Goal: Find specific page/section: Find specific page/section

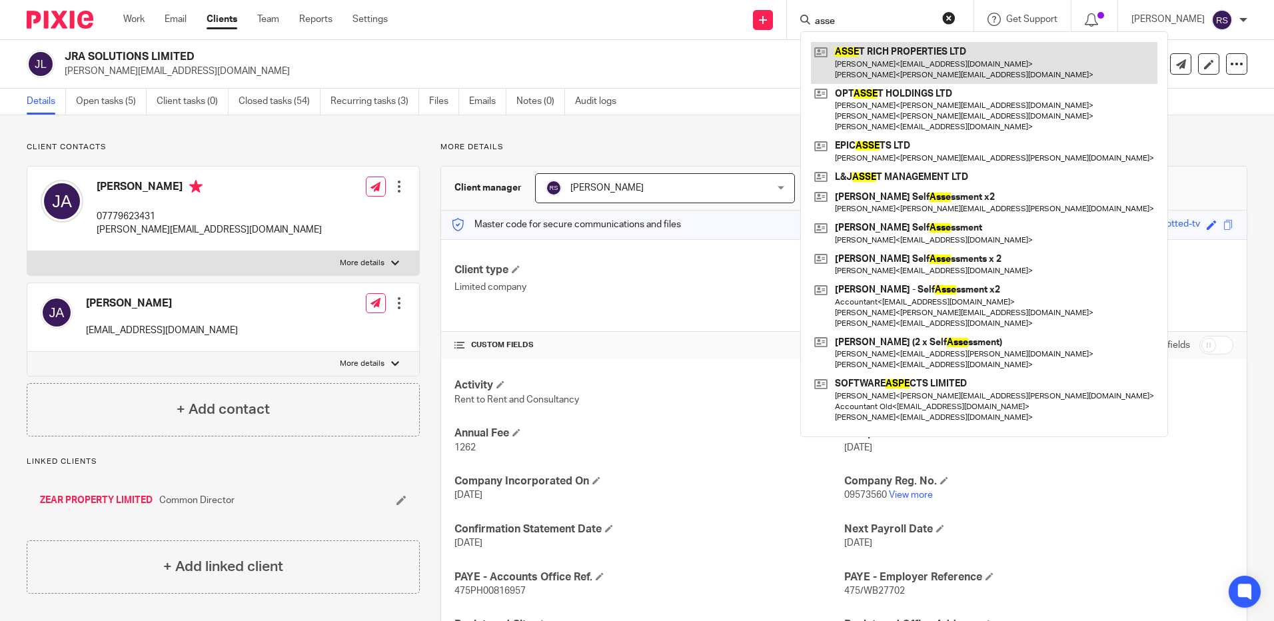
type input "asse"
click at [880, 67] on link at bounding box center [984, 62] width 347 height 41
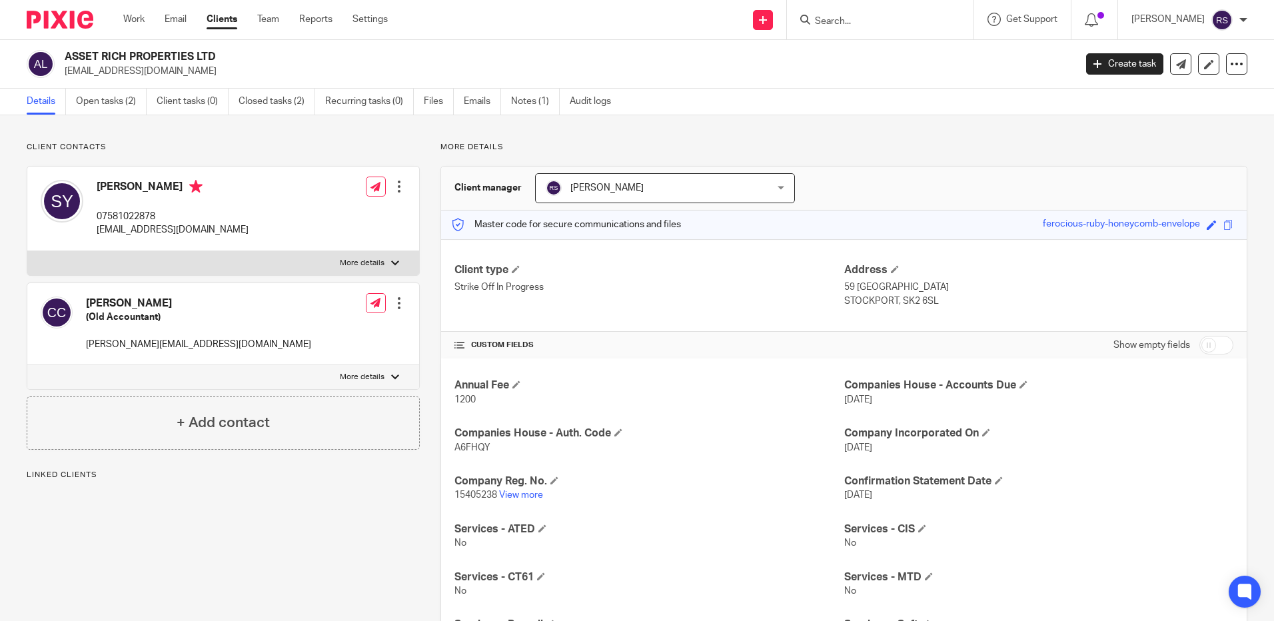
click at [526, 504] on div "Annual Fee 1200 Companies House - Accounts Due 11 Oct 2025 Companies House - Au…" at bounding box center [844, 632] width 806 height 547
click at [525, 491] on link "View more" at bounding box center [521, 495] width 44 height 9
click at [122, 98] on link "Open tasks (2)" at bounding box center [111, 102] width 71 height 26
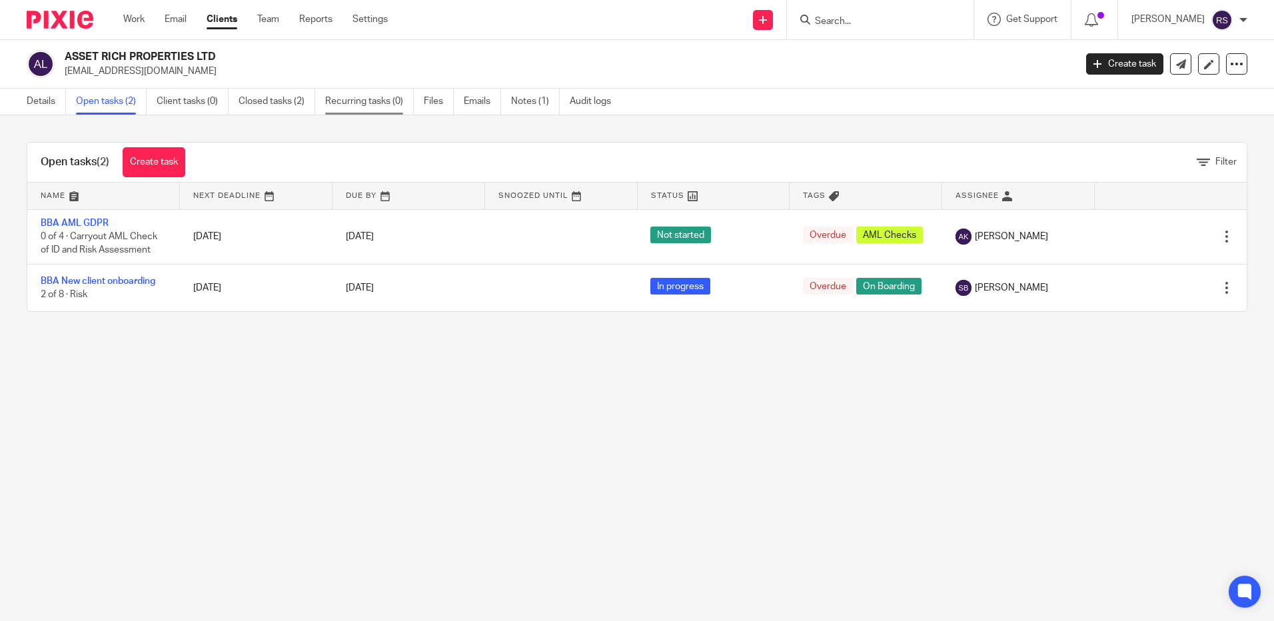
click at [366, 100] on link "Recurring tasks (0)" at bounding box center [369, 102] width 89 height 26
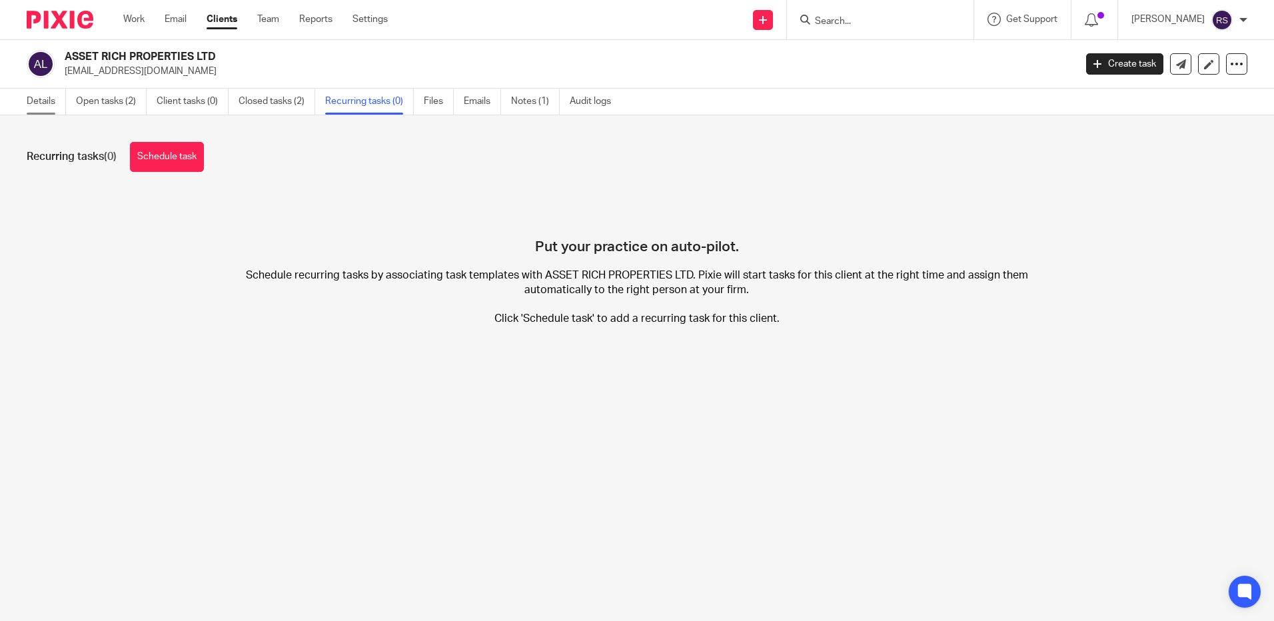
click at [43, 101] on link "Details" at bounding box center [46, 102] width 39 height 26
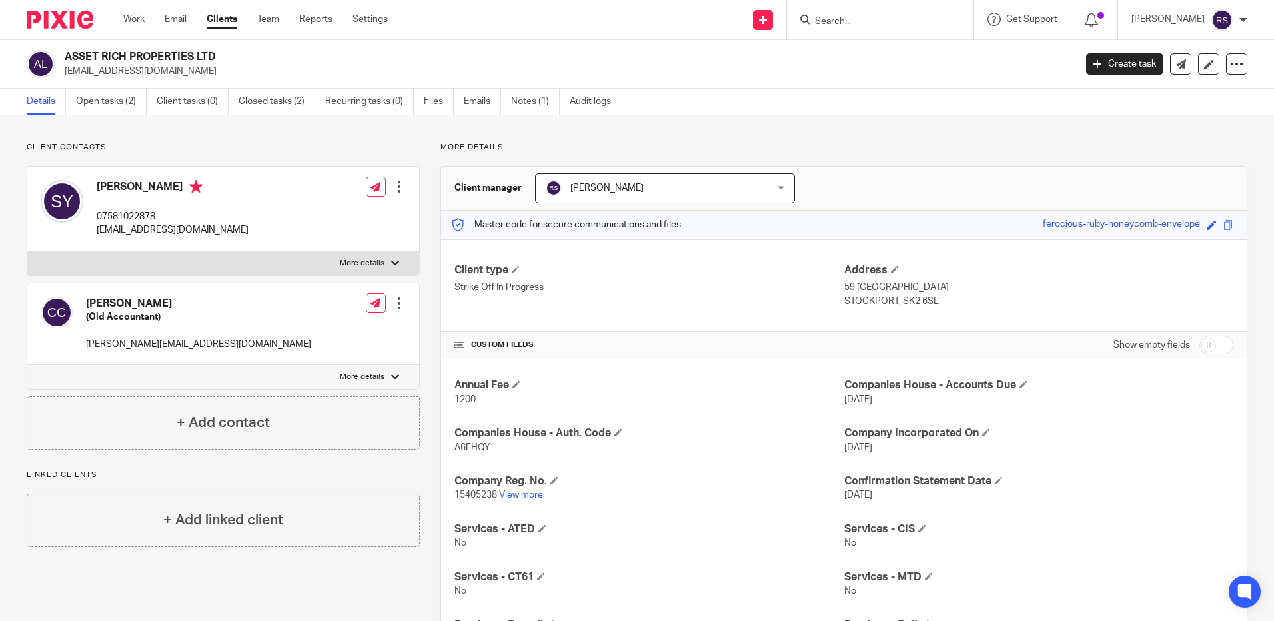
click at [881, 29] on div at bounding box center [880, 19] width 187 height 39
click at [860, 15] on form at bounding box center [885, 19] width 142 height 17
click at [827, 19] on input "Search" at bounding box center [874, 22] width 120 height 12
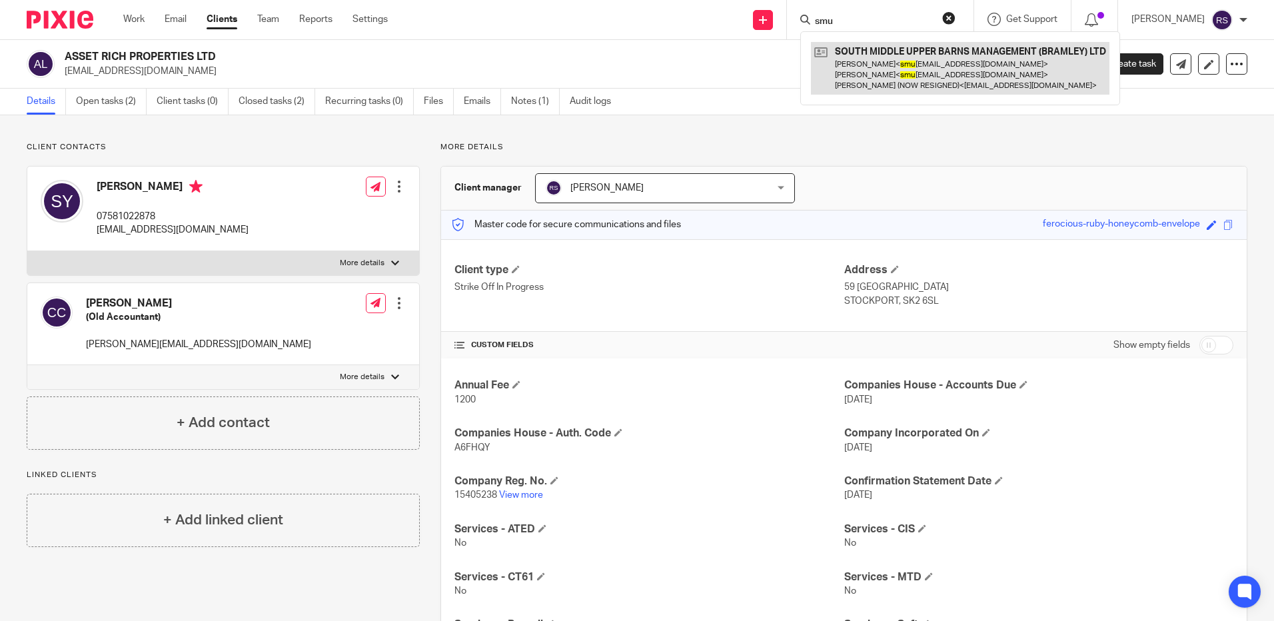
type input "smu"
click at [913, 75] on link at bounding box center [960, 68] width 299 height 53
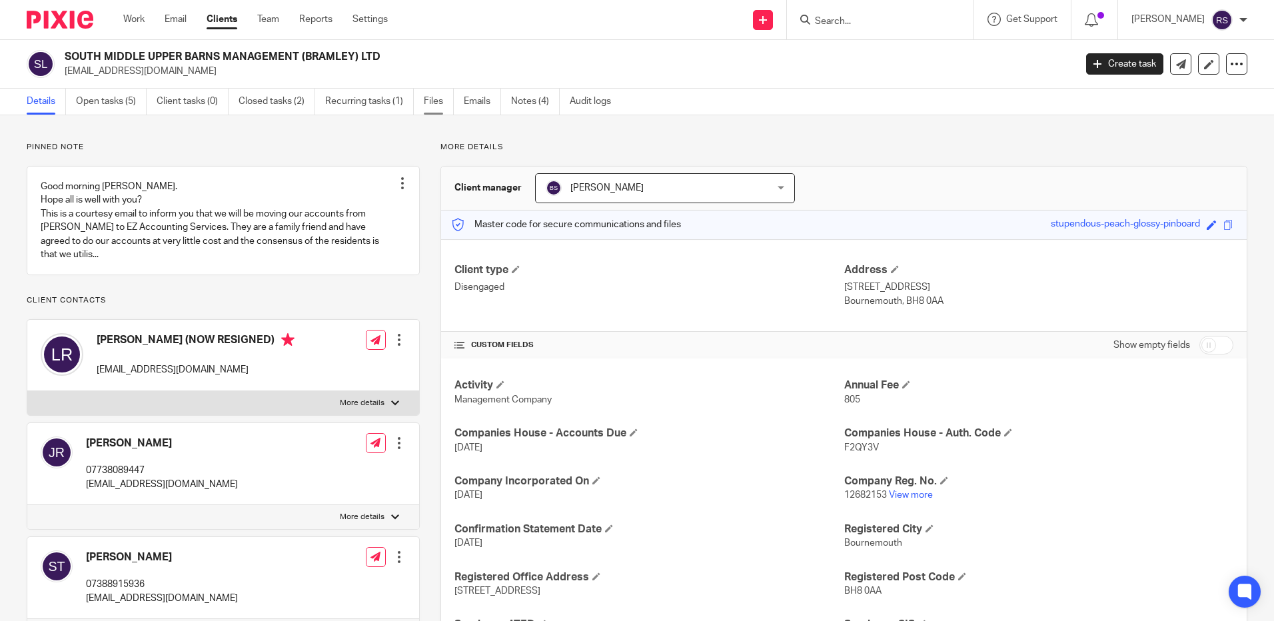
click at [436, 105] on link "Files" at bounding box center [439, 102] width 30 height 26
click at [432, 99] on link "Files" at bounding box center [439, 102] width 30 height 26
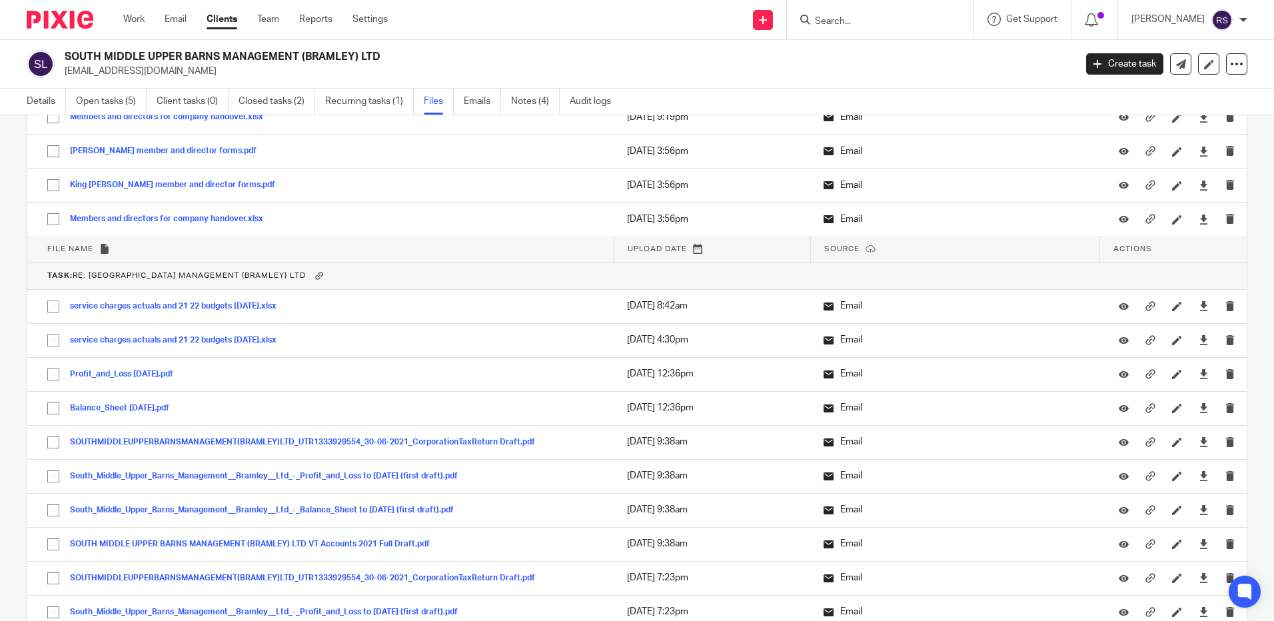
scroll to position [11668, 0]
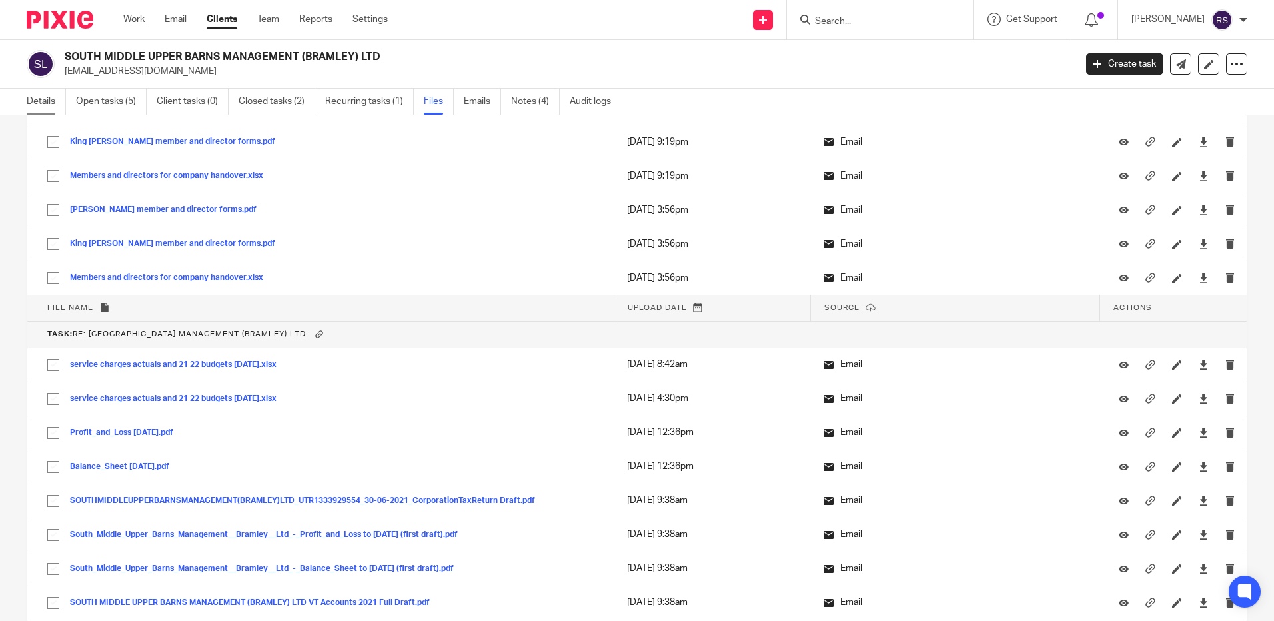
click at [37, 99] on link "Details" at bounding box center [46, 102] width 39 height 26
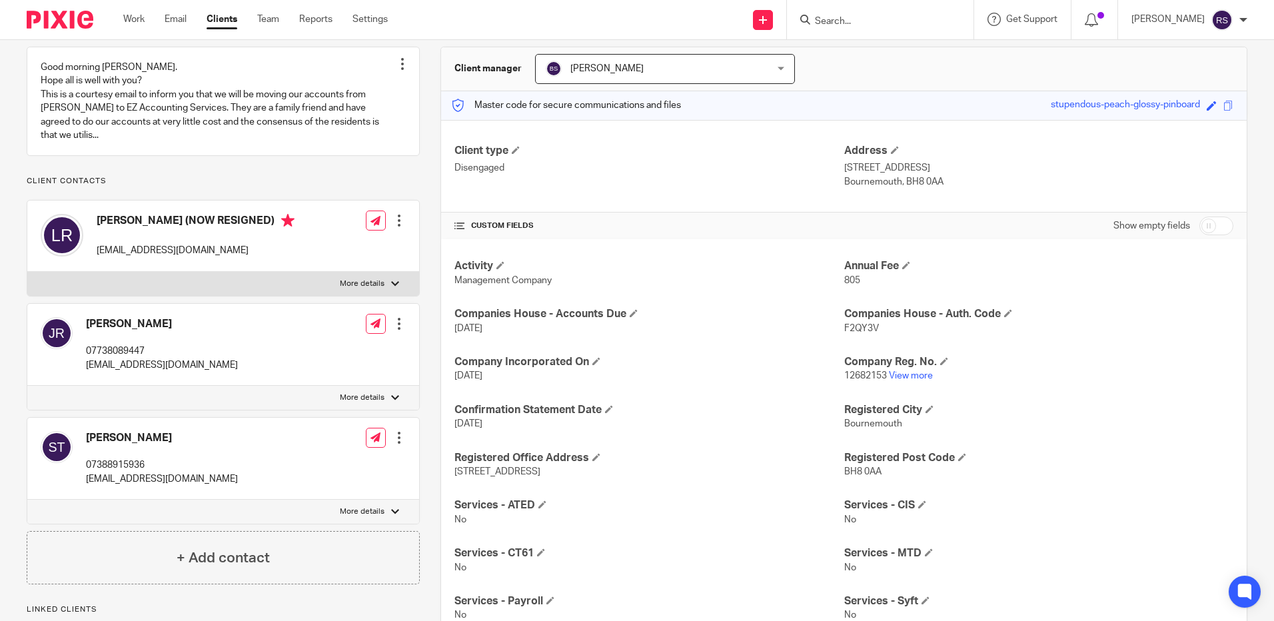
scroll to position [133, 0]
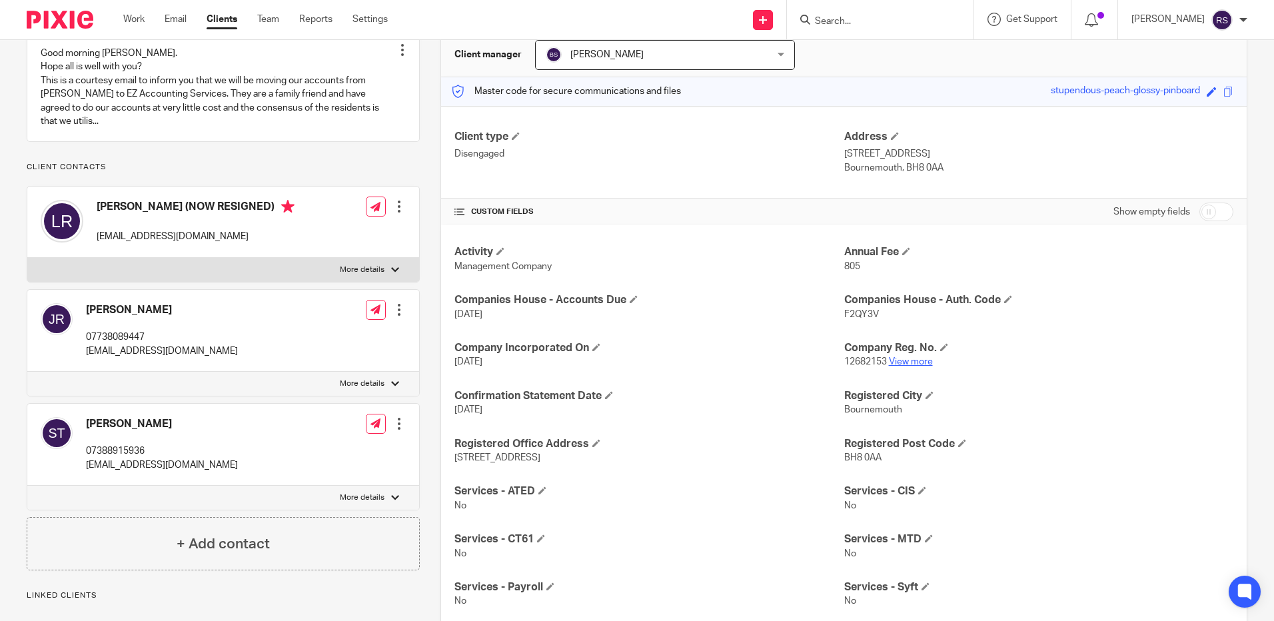
click at [909, 360] on link "View more" at bounding box center [911, 361] width 44 height 9
click at [874, 17] on input "Search" at bounding box center [874, 22] width 120 height 12
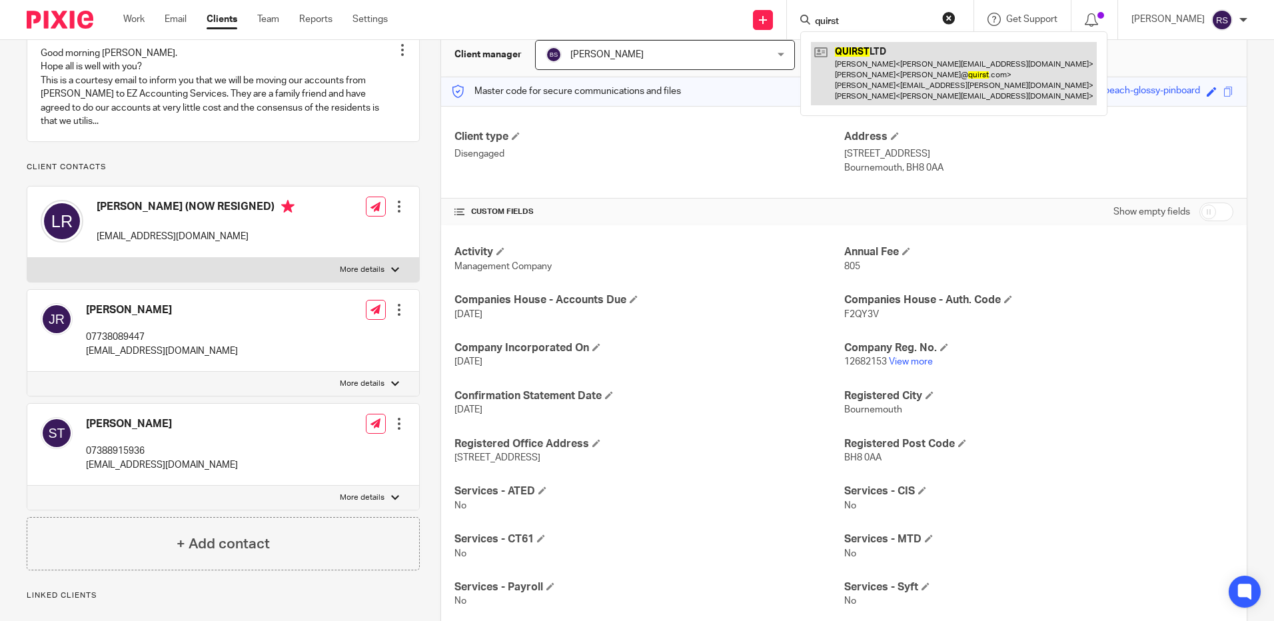
type input "quirst"
click at [870, 65] on link at bounding box center [954, 73] width 286 height 63
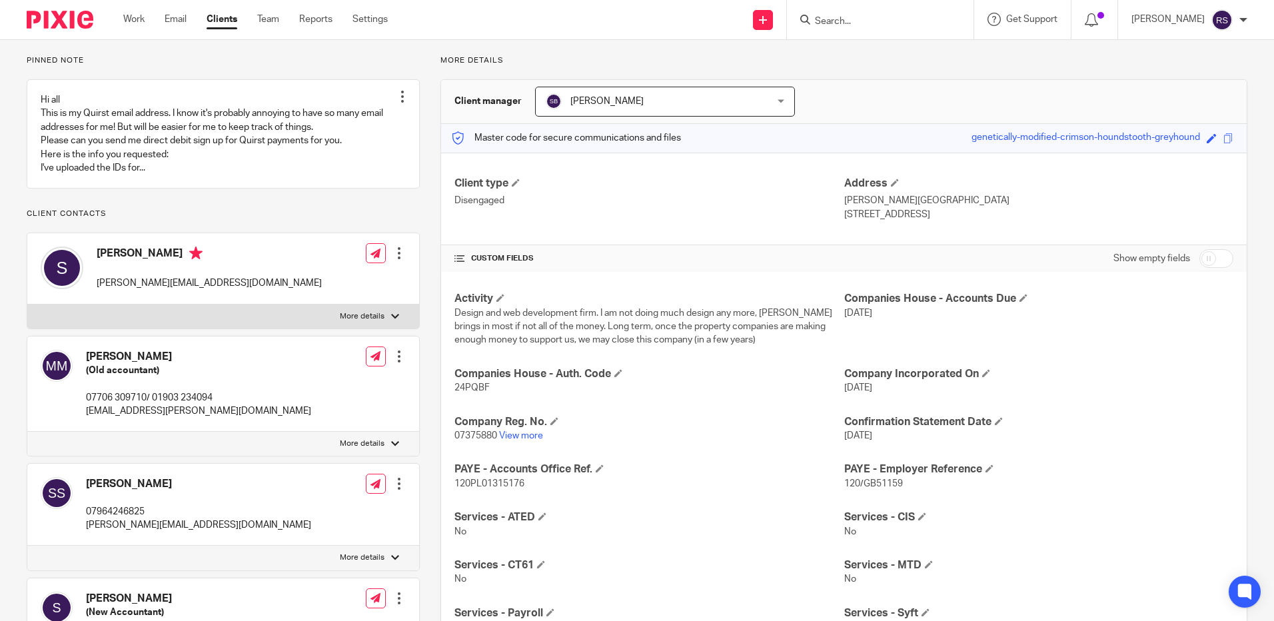
scroll to position [200, 0]
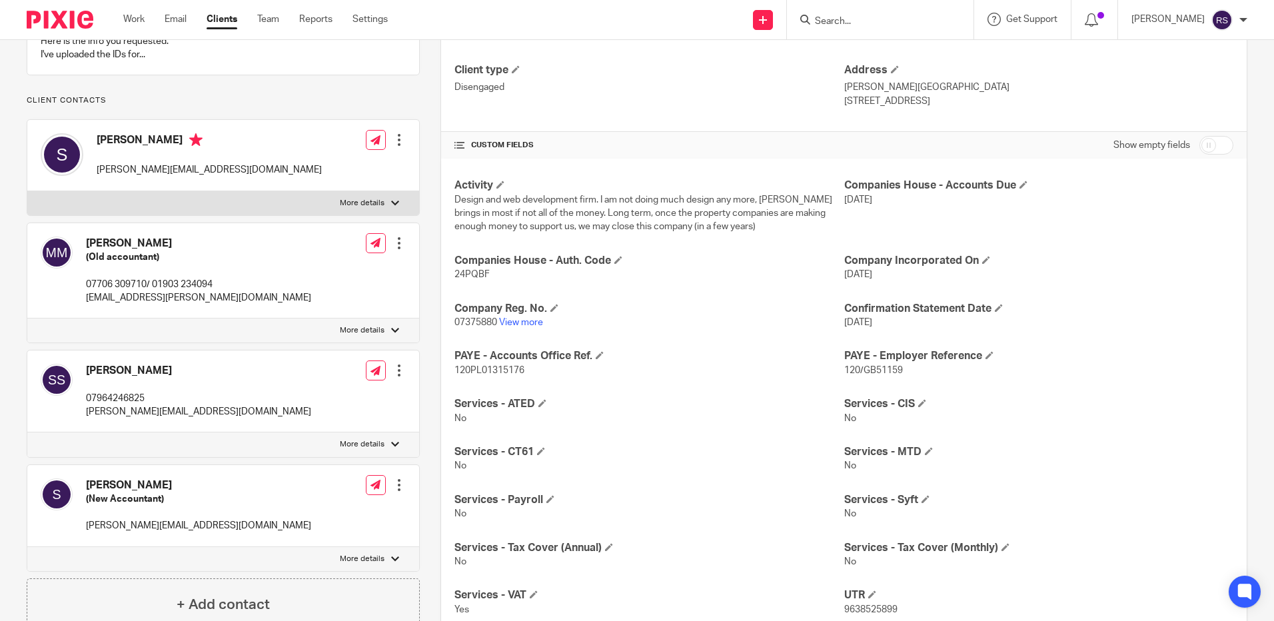
click at [872, 16] on input "Search" at bounding box center [874, 22] width 120 height 12
type input "sjt"
click at [884, 53] on link at bounding box center [928, 57] width 234 height 31
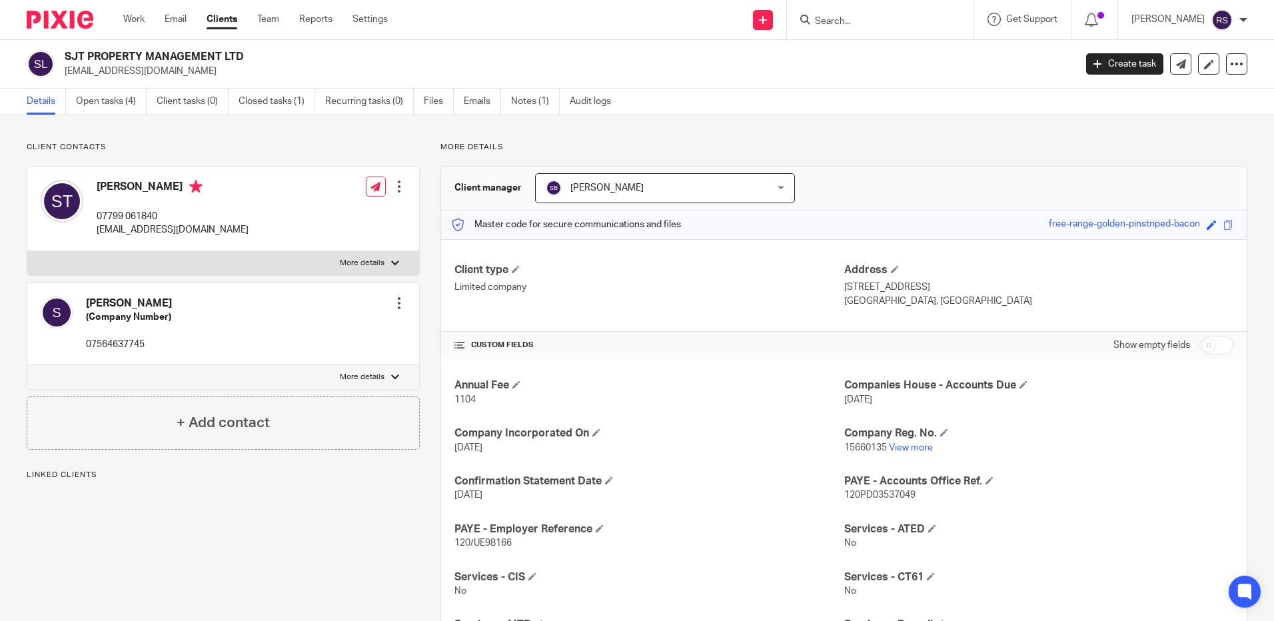
drag, startPoint x: 1214, startPoint y: 347, endPoint x: 1190, endPoint y: 401, distance: 58.8
click at [1214, 347] on input "checkbox" at bounding box center [1217, 345] width 34 height 19
checkbox input "true"
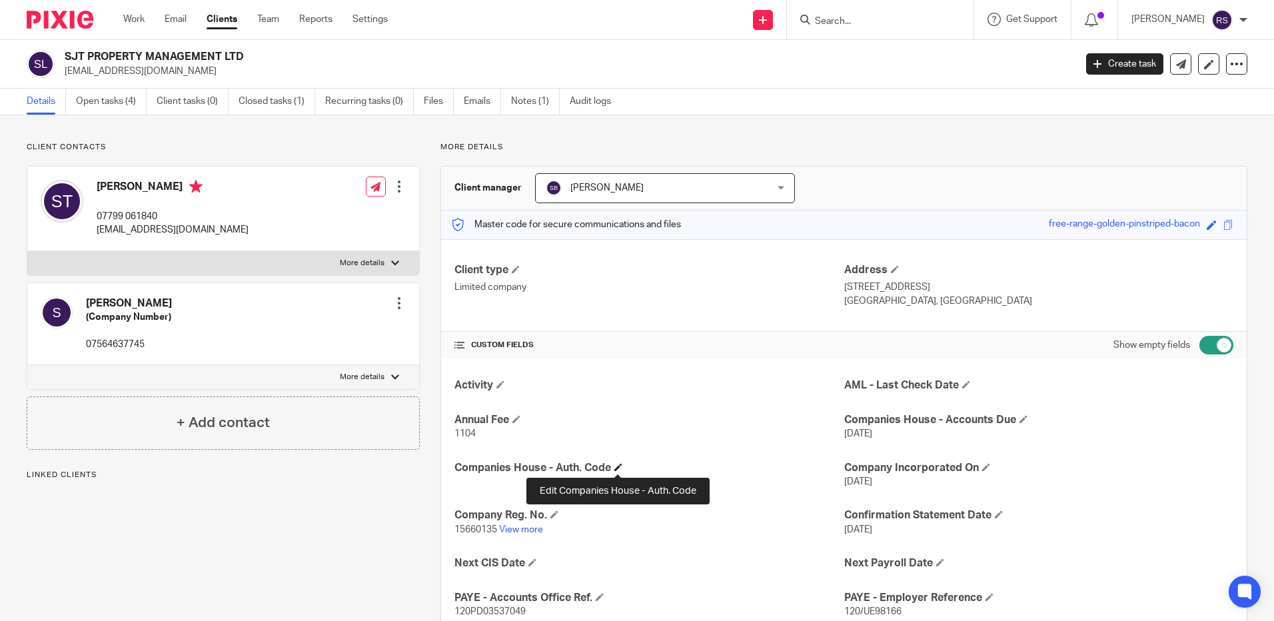
click at [618, 467] on span at bounding box center [619, 467] width 8 height 8
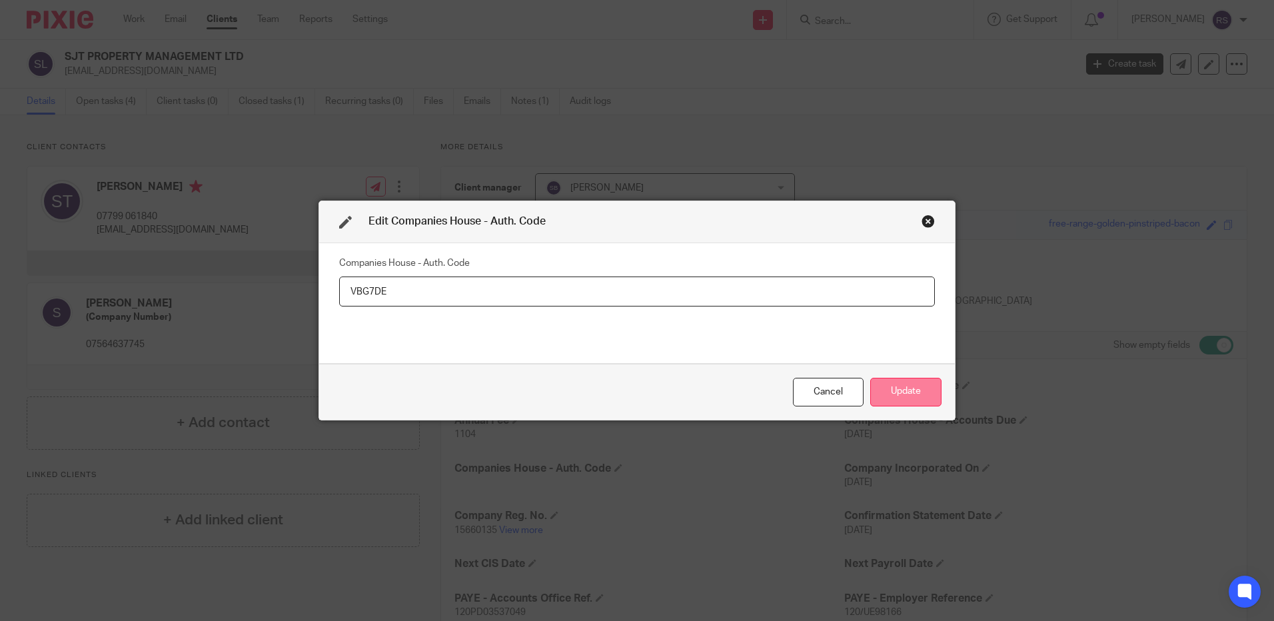
type input "VBG7DE"
click at [908, 390] on button "Update" at bounding box center [905, 392] width 71 height 29
